Goal: Task Accomplishment & Management: Manage account settings

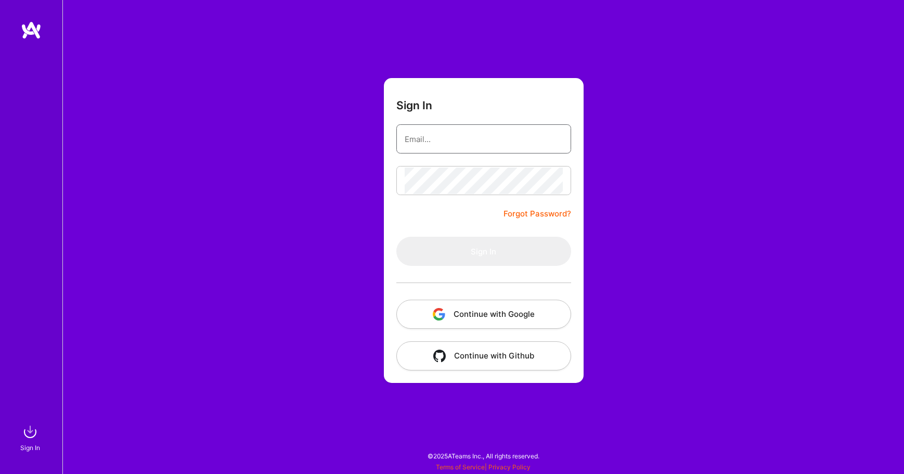
click at [474, 140] on input "email" at bounding box center [483, 139] width 158 height 27
type input "[EMAIL_ADDRESS][DOMAIN_NAME]"
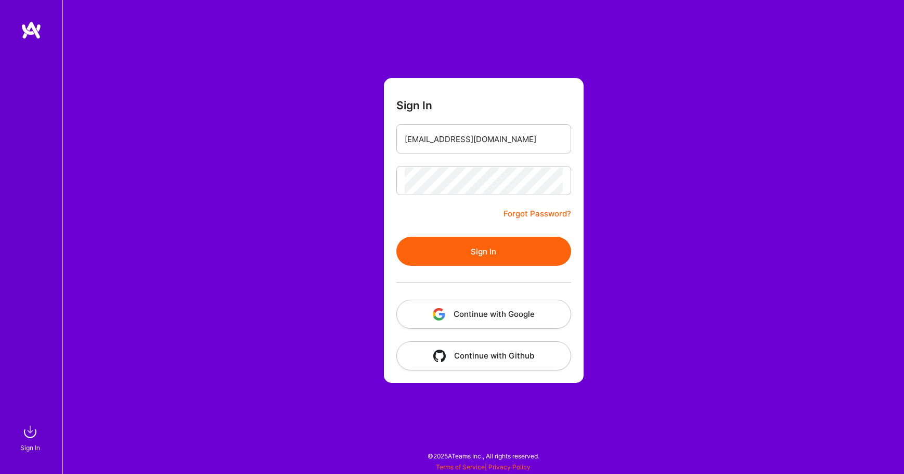
click at [490, 242] on button "Sign In" at bounding box center [483, 251] width 175 height 29
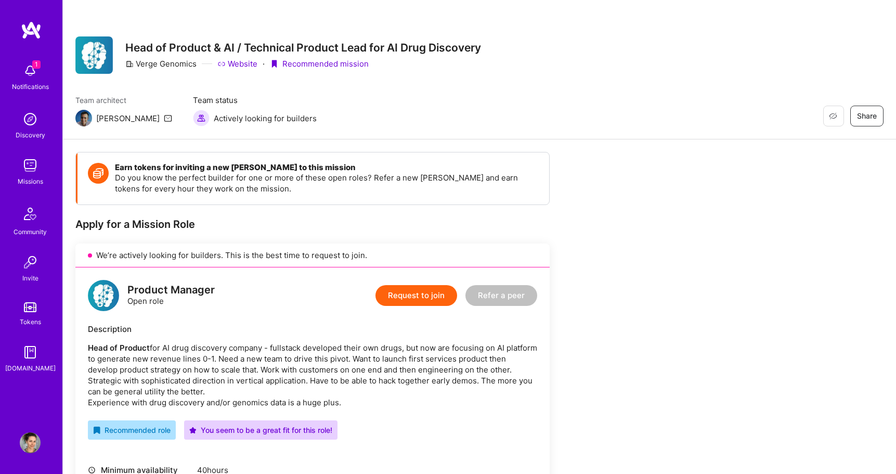
click at [29, 72] on img at bounding box center [30, 70] width 21 height 21
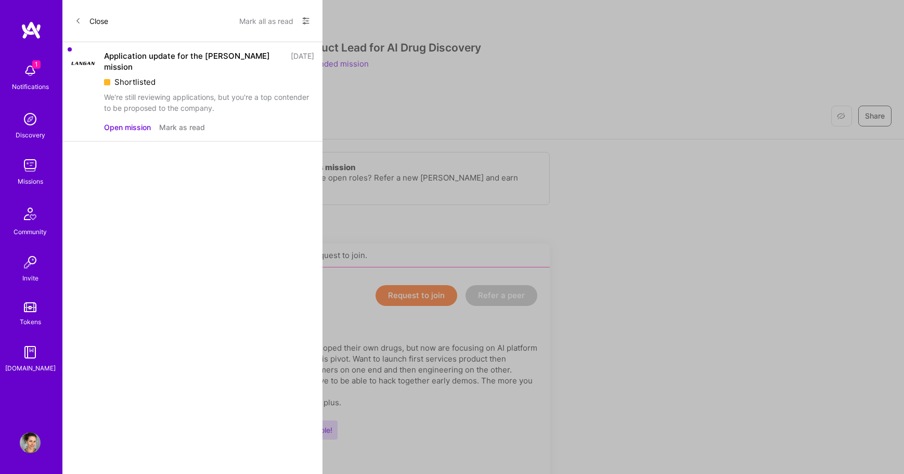
click at [176, 122] on button "Mark as read" at bounding box center [182, 127] width 46 height 11
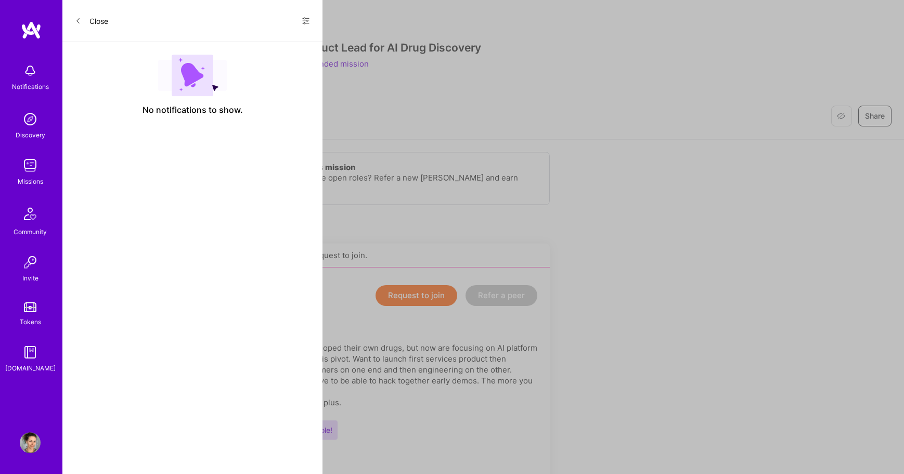
click at [80, 19] on icon at bounding box center [78, 21] width 6 height 6
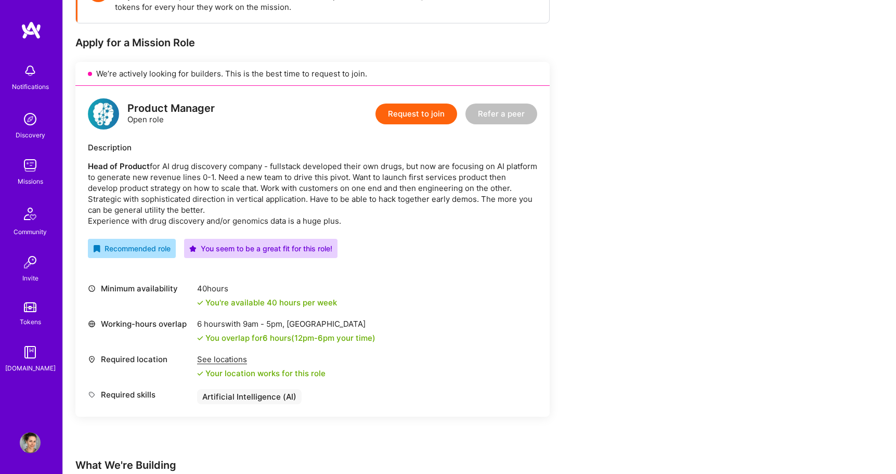
scroll to position [198, 0]
